Goal: Task Accomplishment & Management: Manage account settings

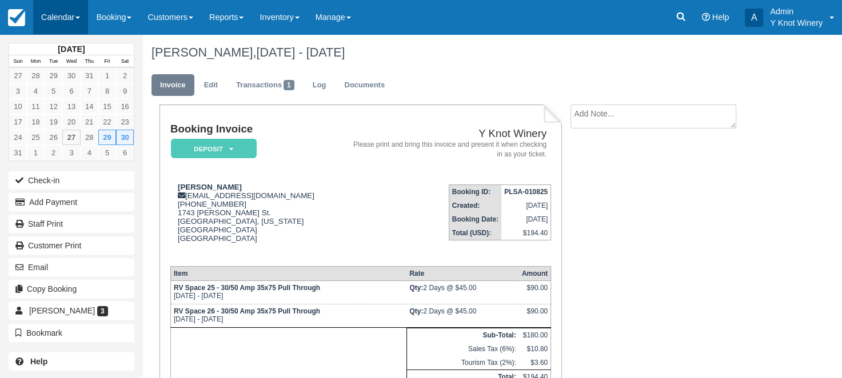
click at [83, 18] on link "Calendar" at bounding box center [60, 17] width 55 height 34
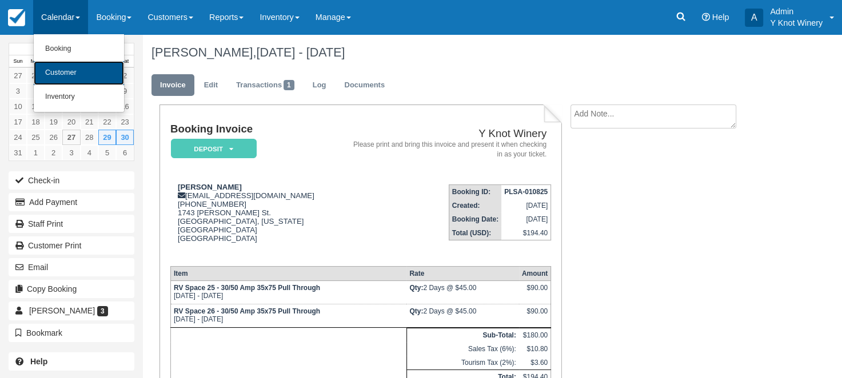
click at [79, 67] on link "Customer" at bounding box center [79, 73] width 90 height 24
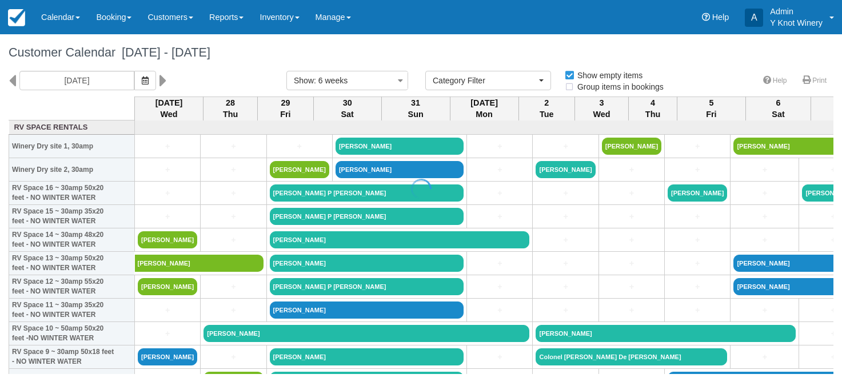
select select
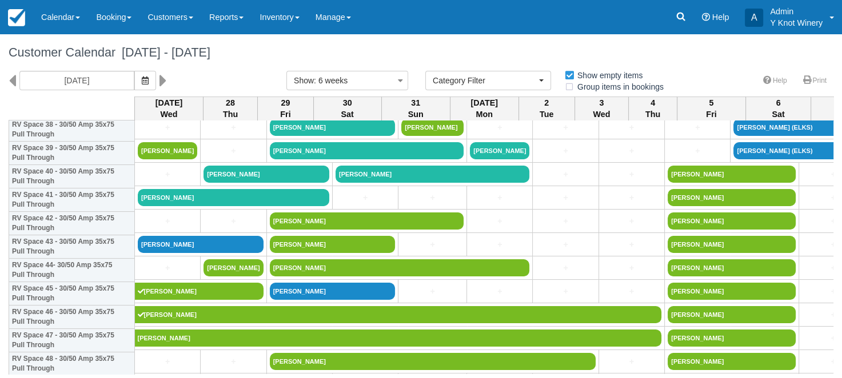
scroll to position [931, 0]
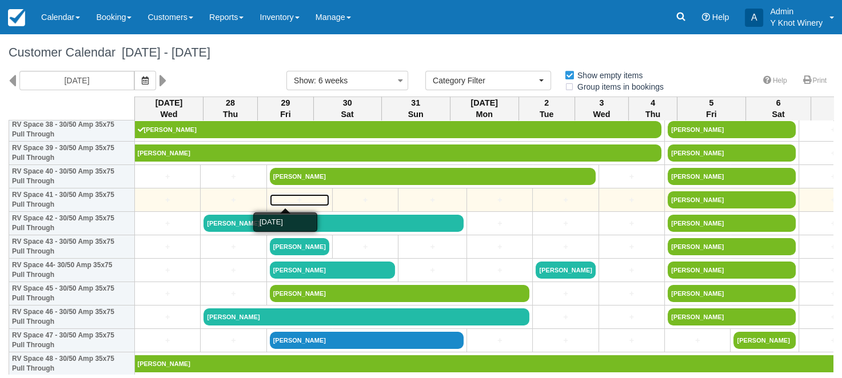
click at [278, 197] on link "+" at bounding box center [299, 200] width 59 height 12
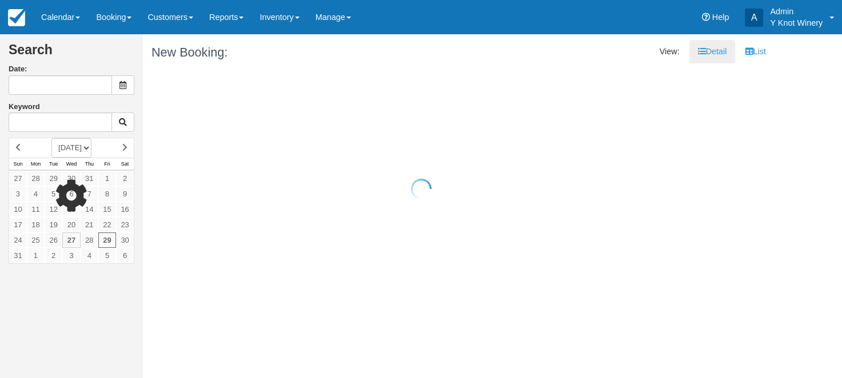
type input "08/29/25"
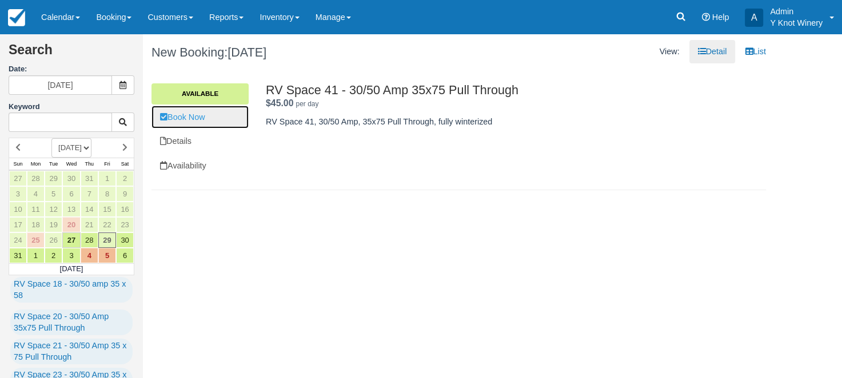
click at [206, 118] on link "Book Now" at bounding box center [200, 117] width 97 height 23
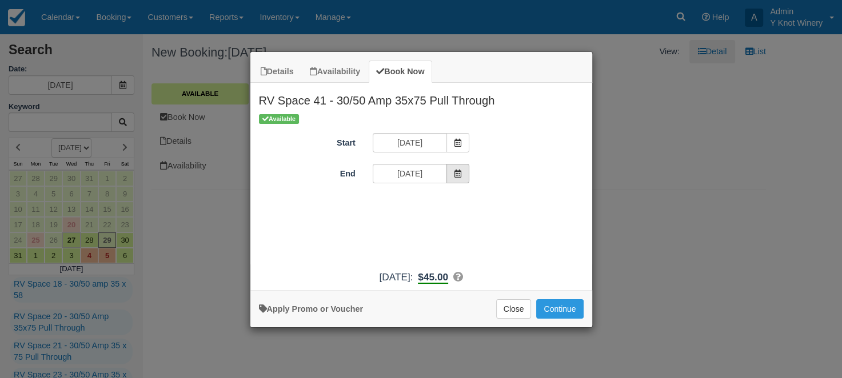
click at [462, 173] on icon "Item Modal" at bounding box center [458, 174] width 8 height 8
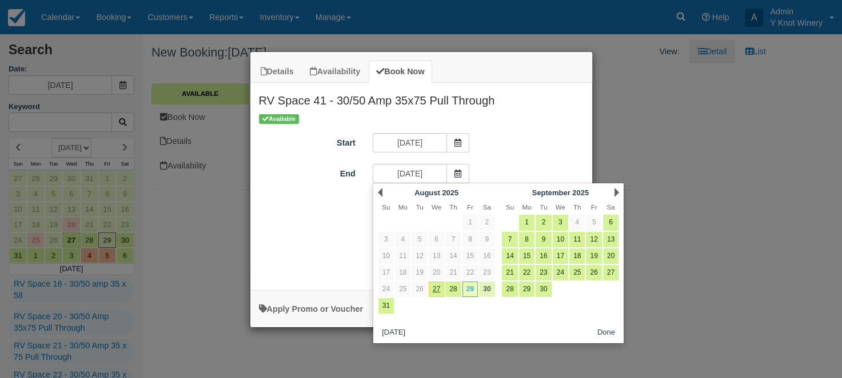
click at [487, 290] on link "30" at bounding box center [486, 289] width 15 height 15
type input "08/30/25"
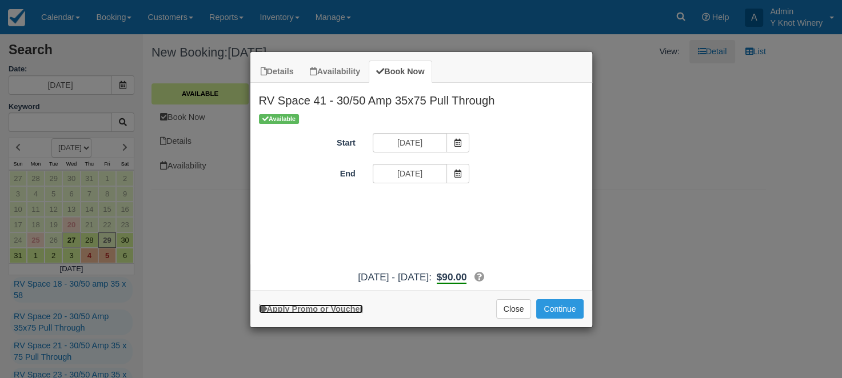
click at [304, 306] on link "Apply Promo or Voucher" at bounding box center [311, 309] width 104 height 9
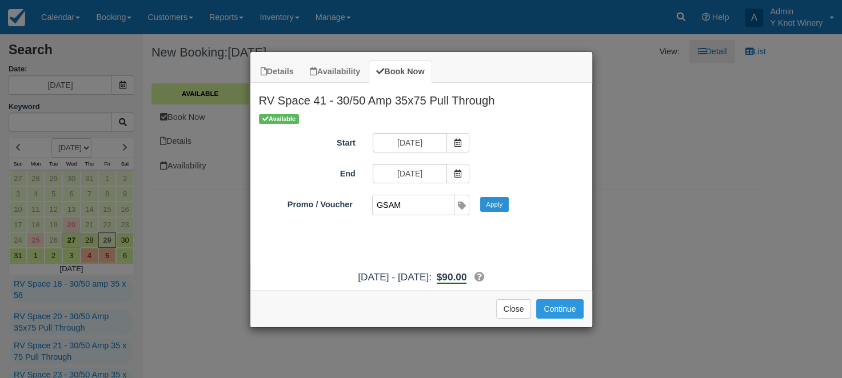
type input "GSAM"
click at [491, 206] on button "Apply" at bounding box center [494, 204] width 29 height 15
click at [555, 312] on button "Continue" at bounding box center [559, 309] width 47 height 19
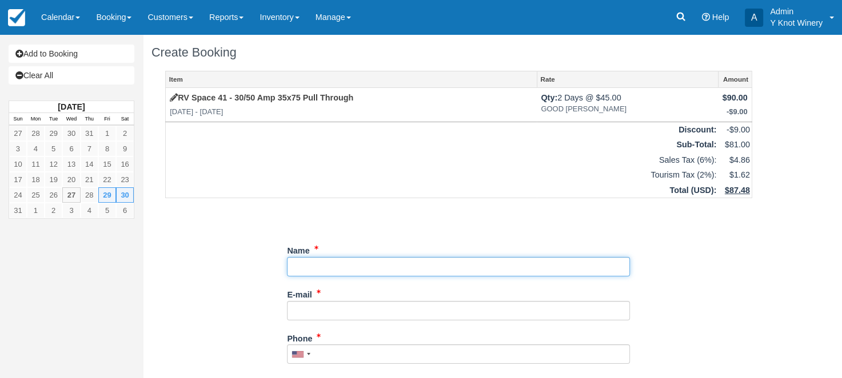
click at [318, 266] on input "Name" at bounding box center [458, 266] width 343 height 19
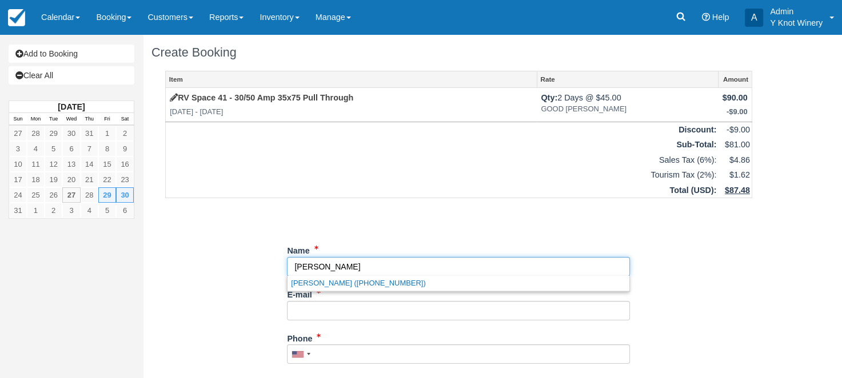
drag, startPoint x: 340, startPoint y: 266, endPoint x: 280, endPoint y: 272, distance: 59.8
click at [287, 272] on input "Name" at bounding box center [458, 266] width 343 height 19
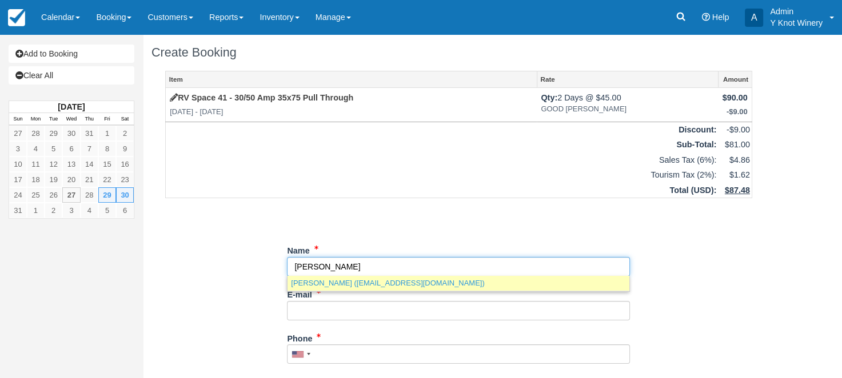
click at [349, 286] on link "Ron Heberger (papaheebs@gmail.com)" at bounding box center [459, 283] width 342 height 14
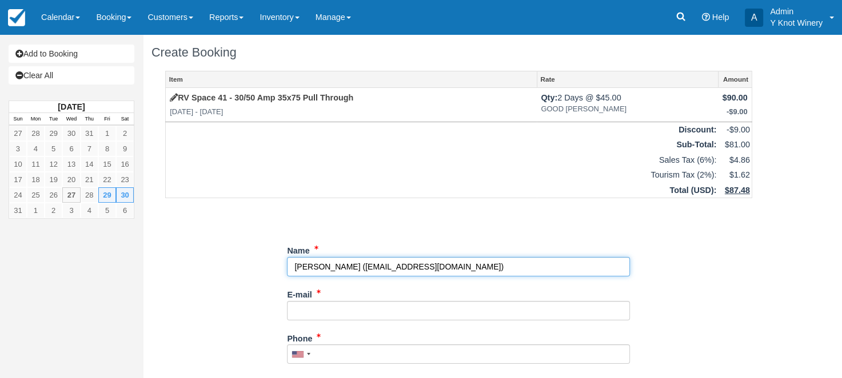
type input "[PERSON_NAME]"
type input "[EMAIL_ADDRESS][DOMAIN_NAME]"
type input "+12089713646"
select select "US"
select select
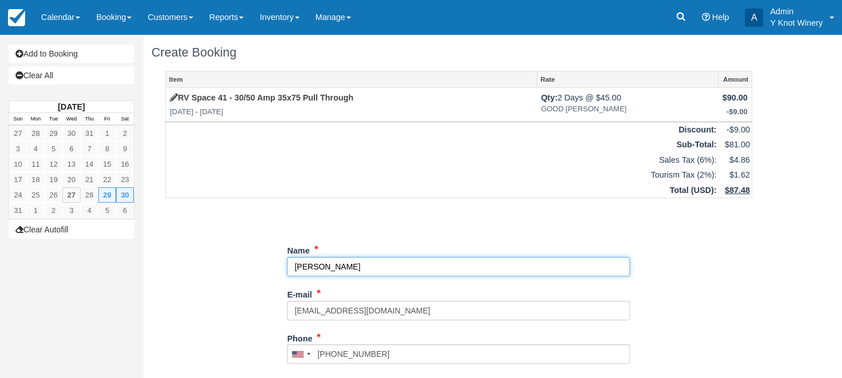
select select "CA"
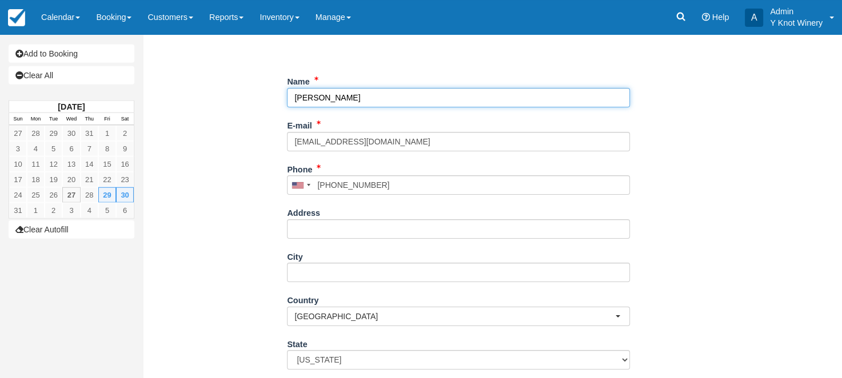
scroll to position [299, 0]
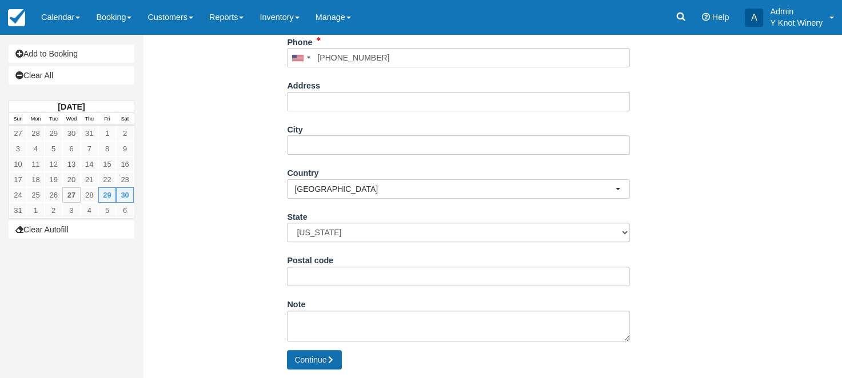
type input "[PERSON_NAME]"
click at [313, 364] on button "Continue" at bounding box center [314, 359] width 55 height 19
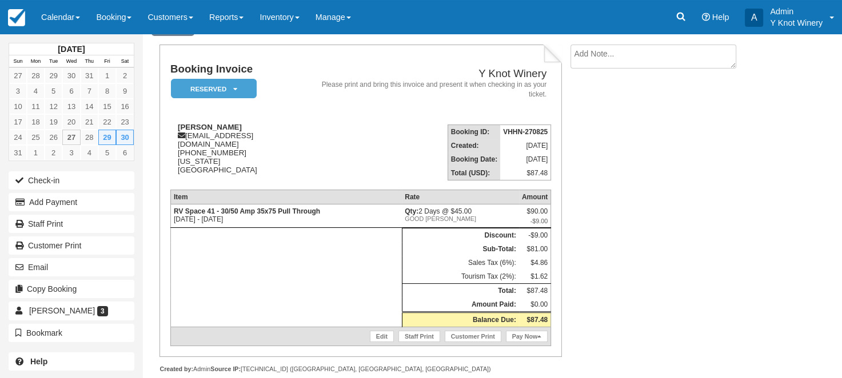
scroll to position [64, 0]
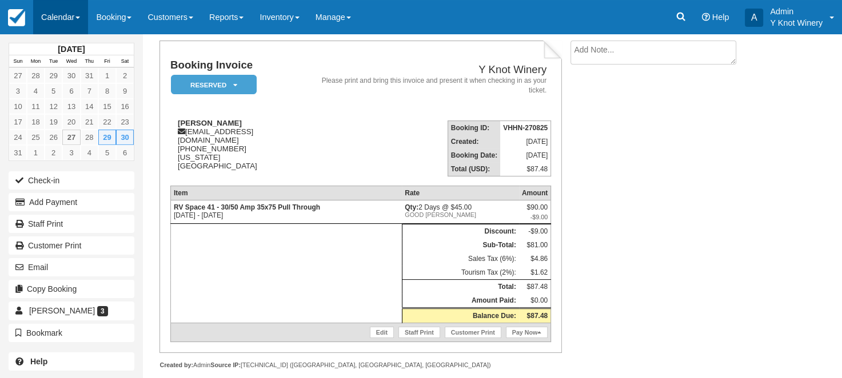
click at [77, 19] on link "Calendar" at bounding box center [60, 17] width 55 height 34
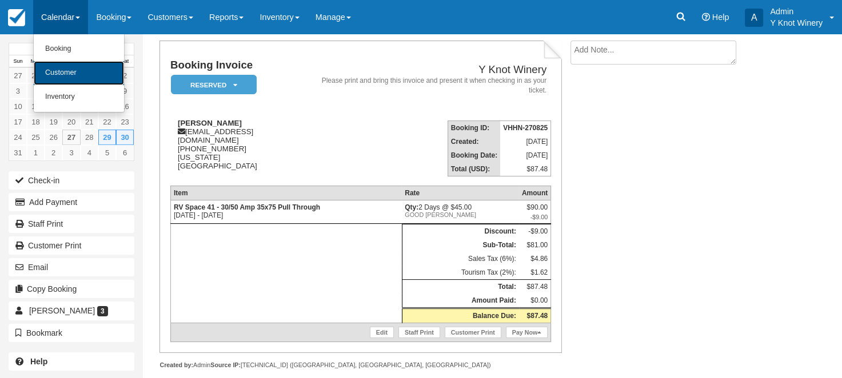
click at [79, 71] on link "Customer" at bounding box center [79, 73] width 90 height 24
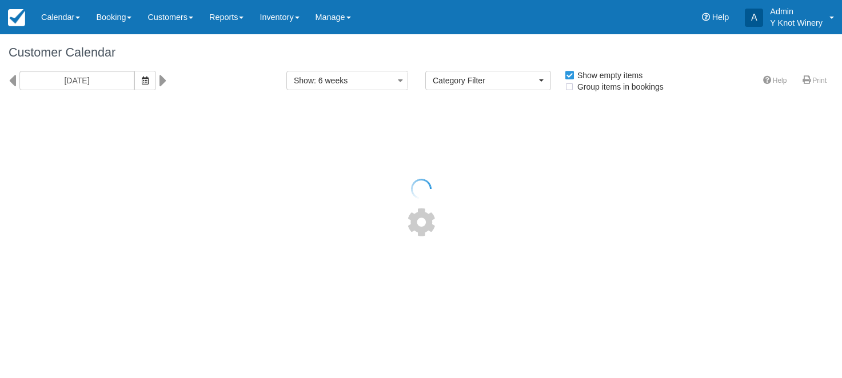
select select
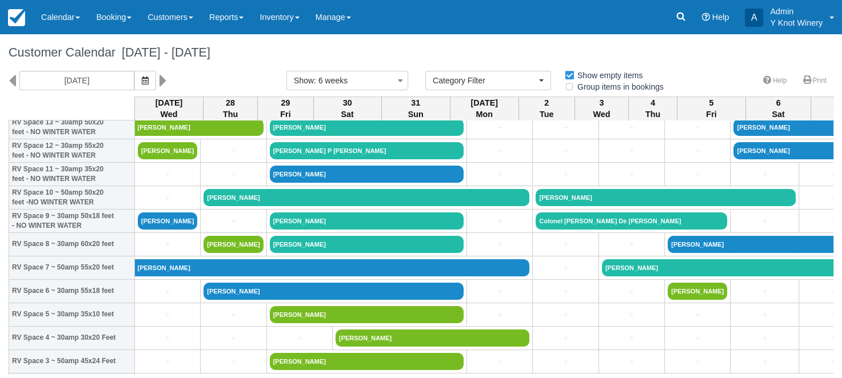
scroll to position [194, 0]
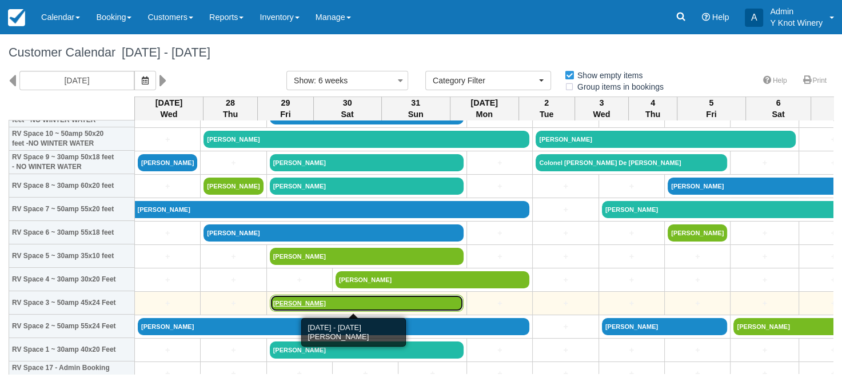
click at [288, 303] on link "[PERSON_NAME]" at bounding box center [367, 303] width 194 height 17
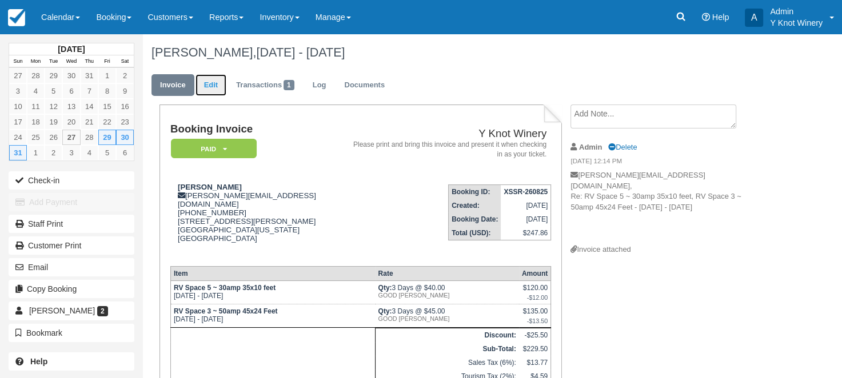
click at [212, 84] on link "Edit" at bounding box center [211, 85] width 31 height 22
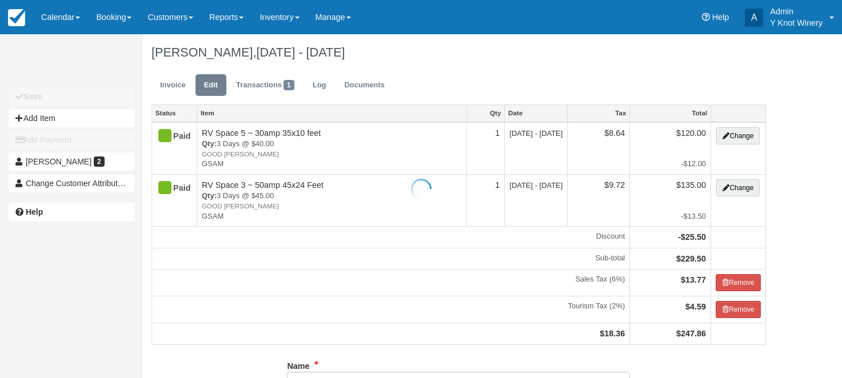
type input "(208) 369-8617"
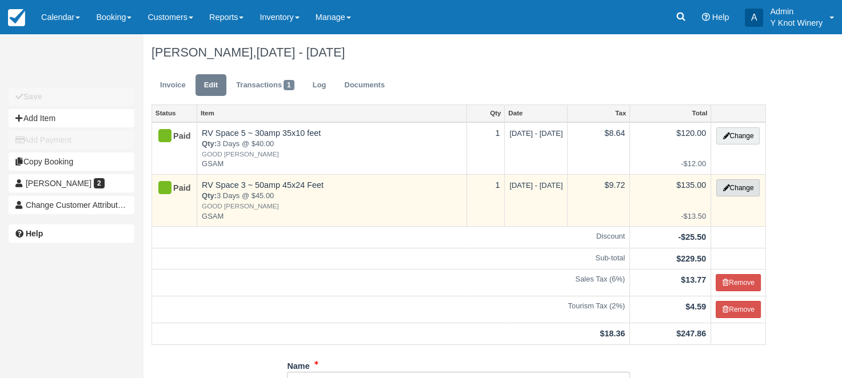
click at [747, 190] on button "Change" at bounding box center [737, 188] width 43 height 17
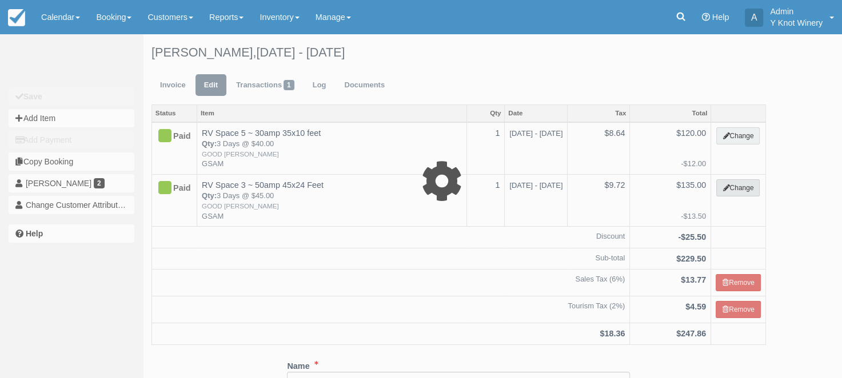
select select "3"
type input "135.00"
type input "GSAM"
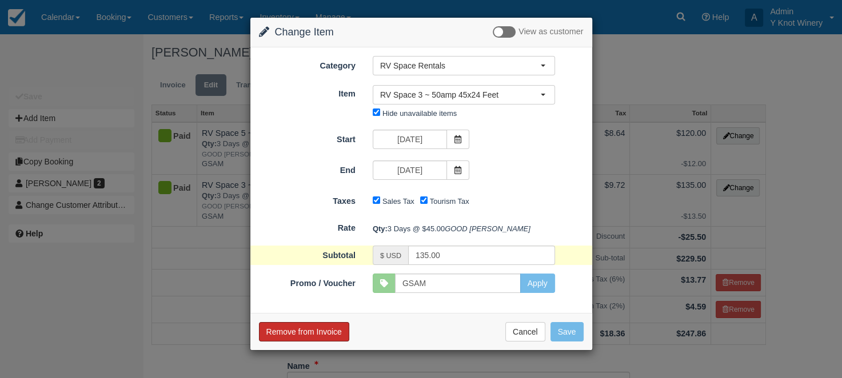
click at [330, 342] on button "Remove from Invoice" at bounding box center [304, 331] width 90 height 19
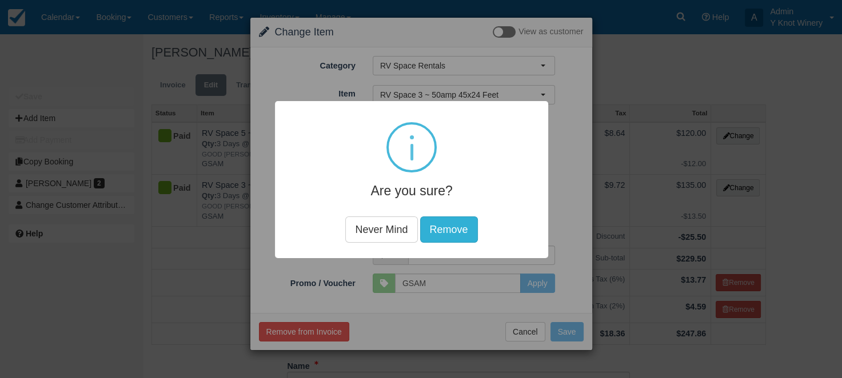
click at [456, 232] on button "Remove" at bounding box center [449, 230] width 58 height 26
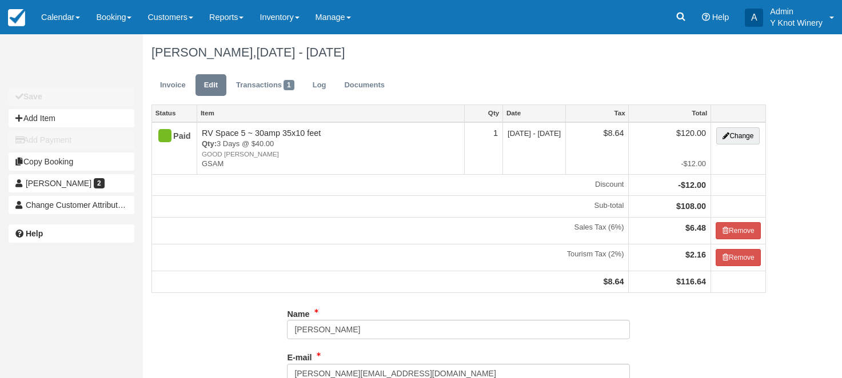
type input "[PHONE_NUMBER]"
click at [267, 83] on link "Transactions 1" at bounding box center [265, 85] width 75 height 22
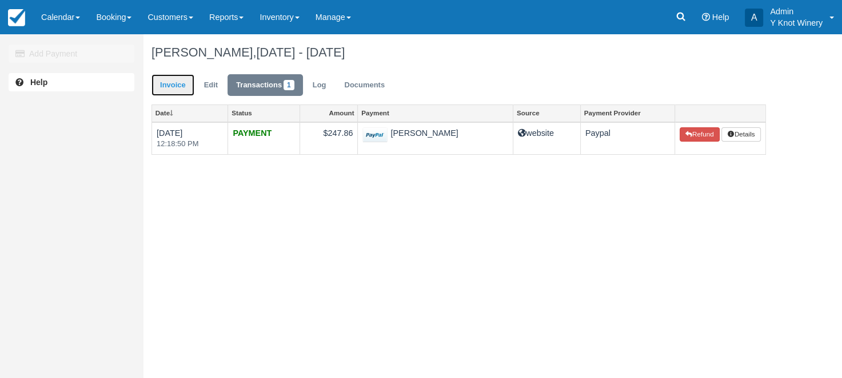
click at [175, 85] on link "Invoice" at bounding box center [173, 85] width 43 height 22
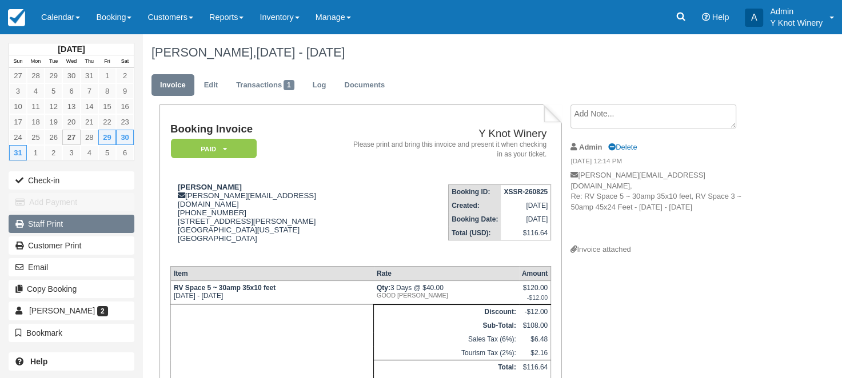
click at [97, 222] on link "Staff Print" at bounding box center [72, 224] width 126 height 18
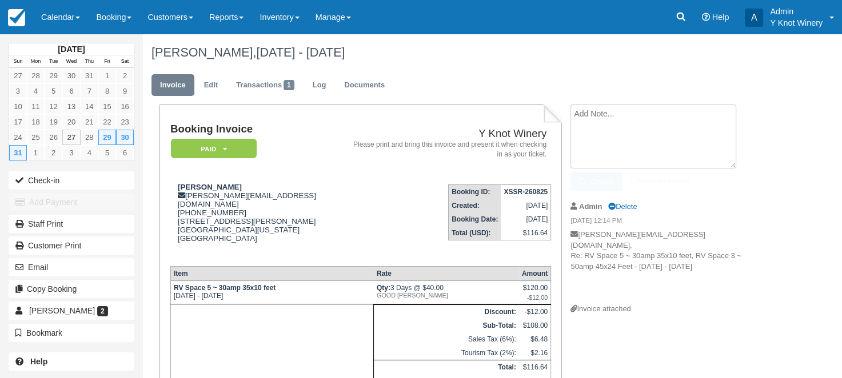
click at [608, 118] on textarea at bounding box center [654, 137] width 166 height 64
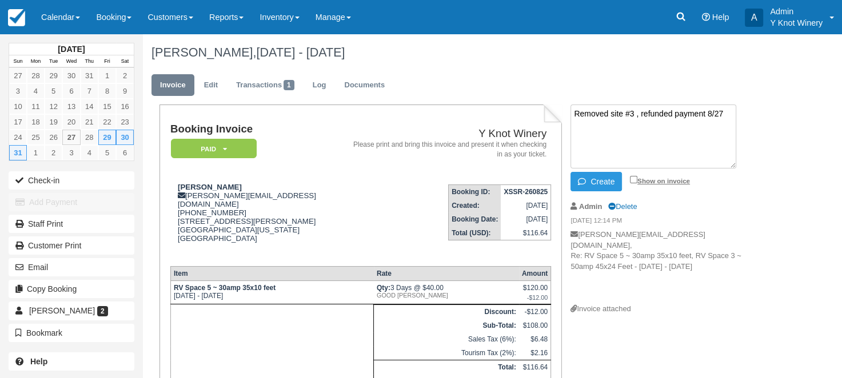
type textarea "Removed site #3 , refunded payment 8/27"
click at [631, 178] on input "Show on invoice" at bounding box center [633, 179] width 7 height 7
checkbox input "true"
click at [588, 181] on icon "button" at bounding box center [584, 182] width 13 height 8
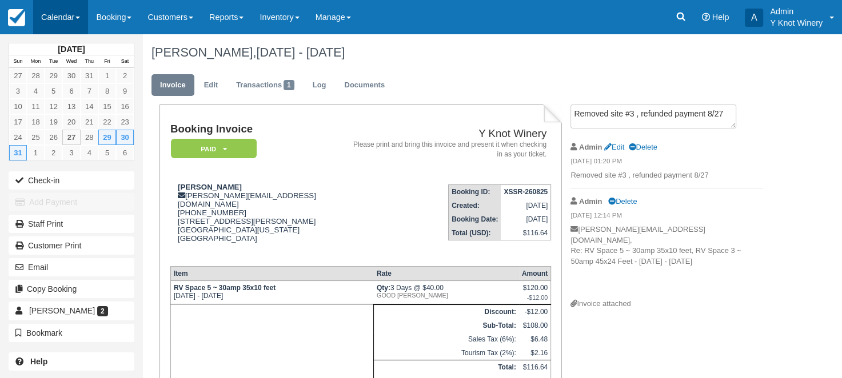
click at [80, 18] on span at bounding box center [77, 18] width 5 height 2
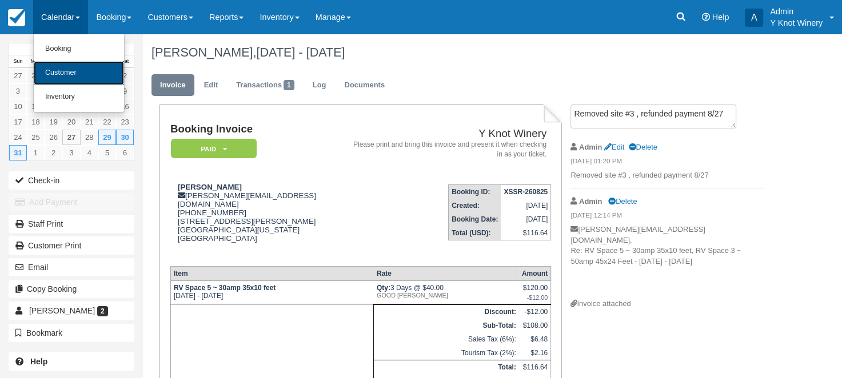
click at [83, 80] on link "Customer" at bounding box center [79, 73] width 90 height 24
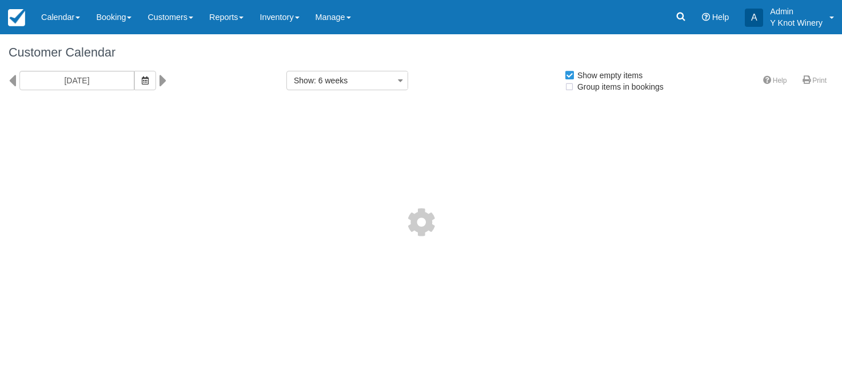
select select
